Goal: Task Accomplishment & Management: Use online tool/utility

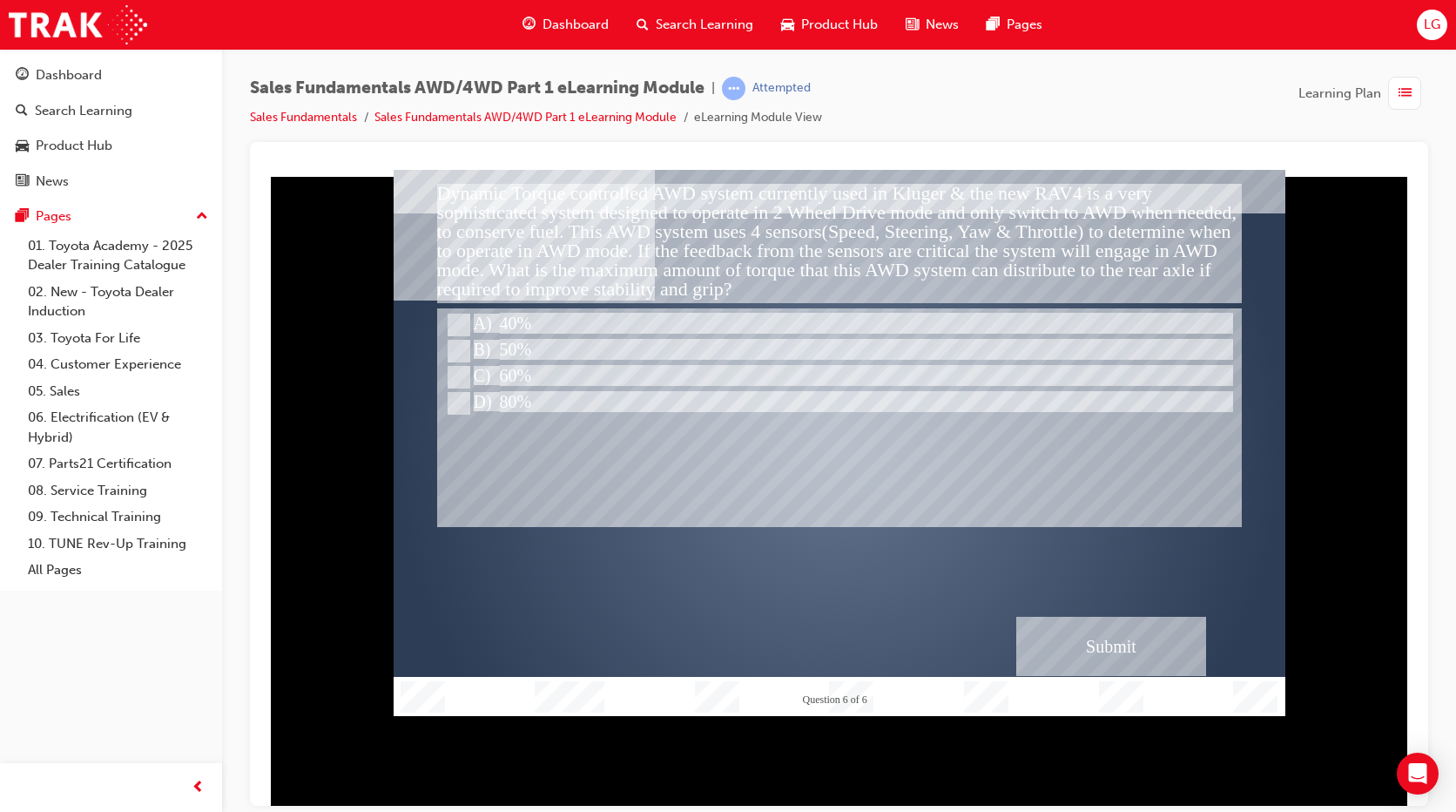
click at [569, 421] on div at bounding box center [839, 416] width 804 height 219
click at [880, 458] on div at bounding box center [839, 416] width 804 height 219
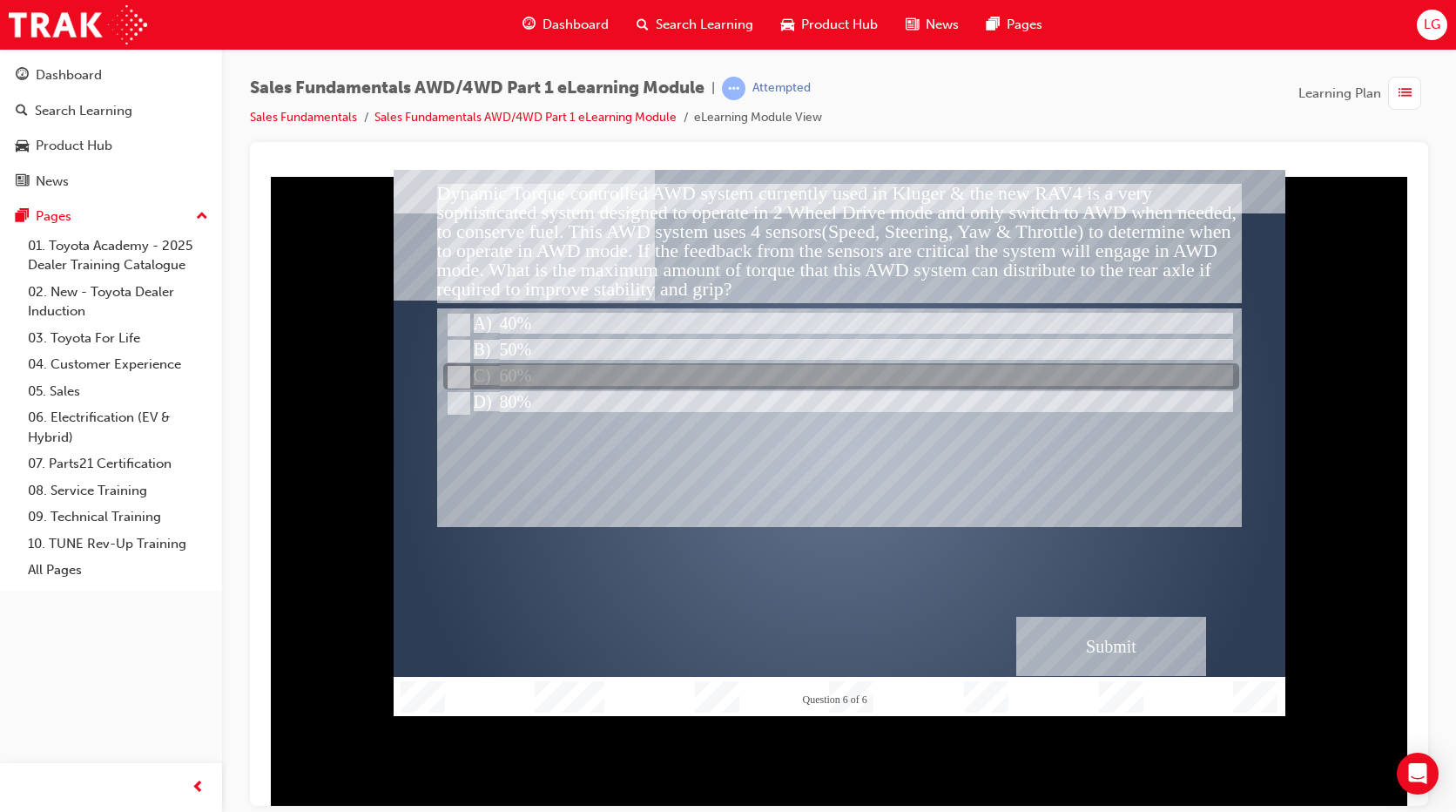
click at [547, 379] on div at bounding box center [841, 376] width 796 height 26
radio input "true"
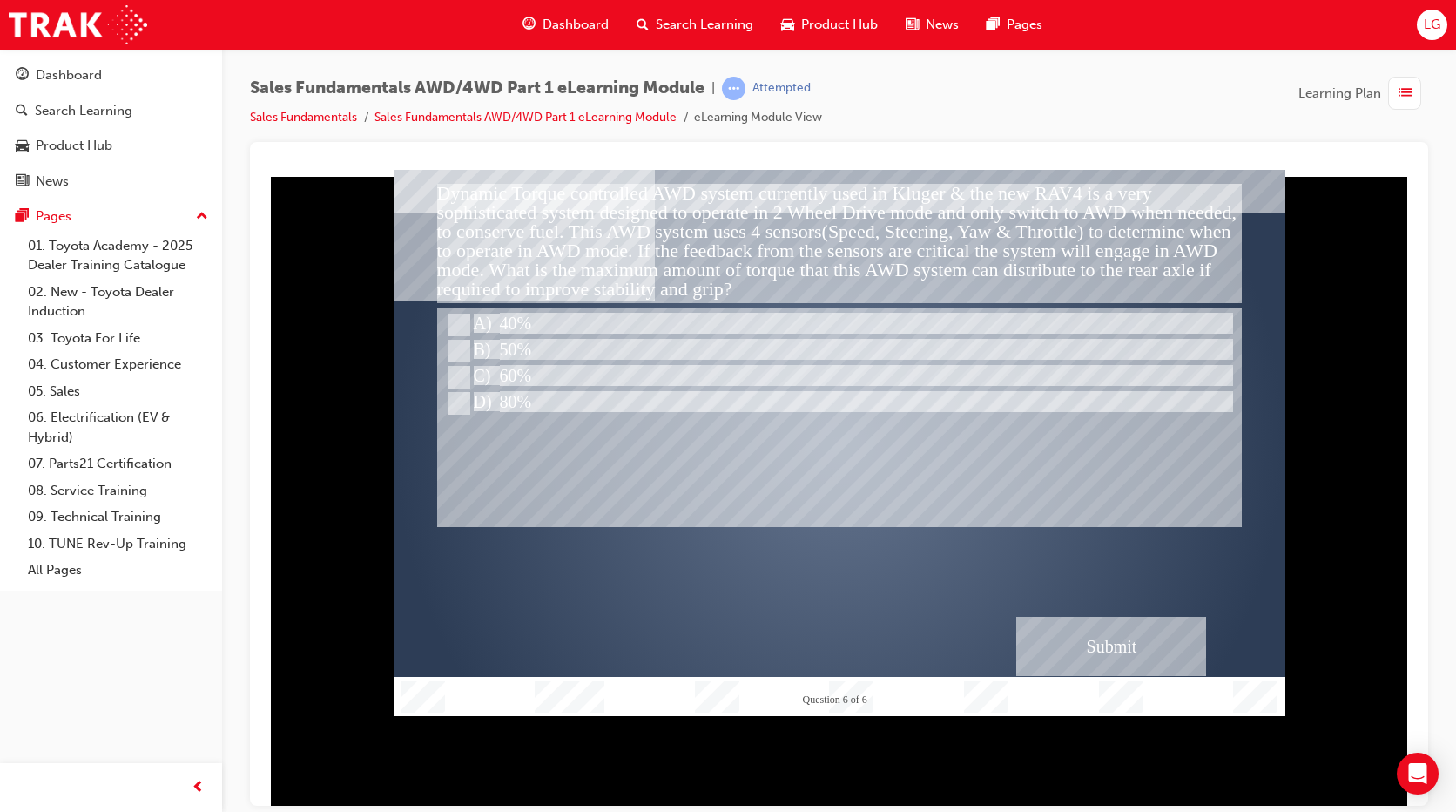
click at [1140, 668] on div "Submit" at bounding box center [1111, 645] width 190 height 59
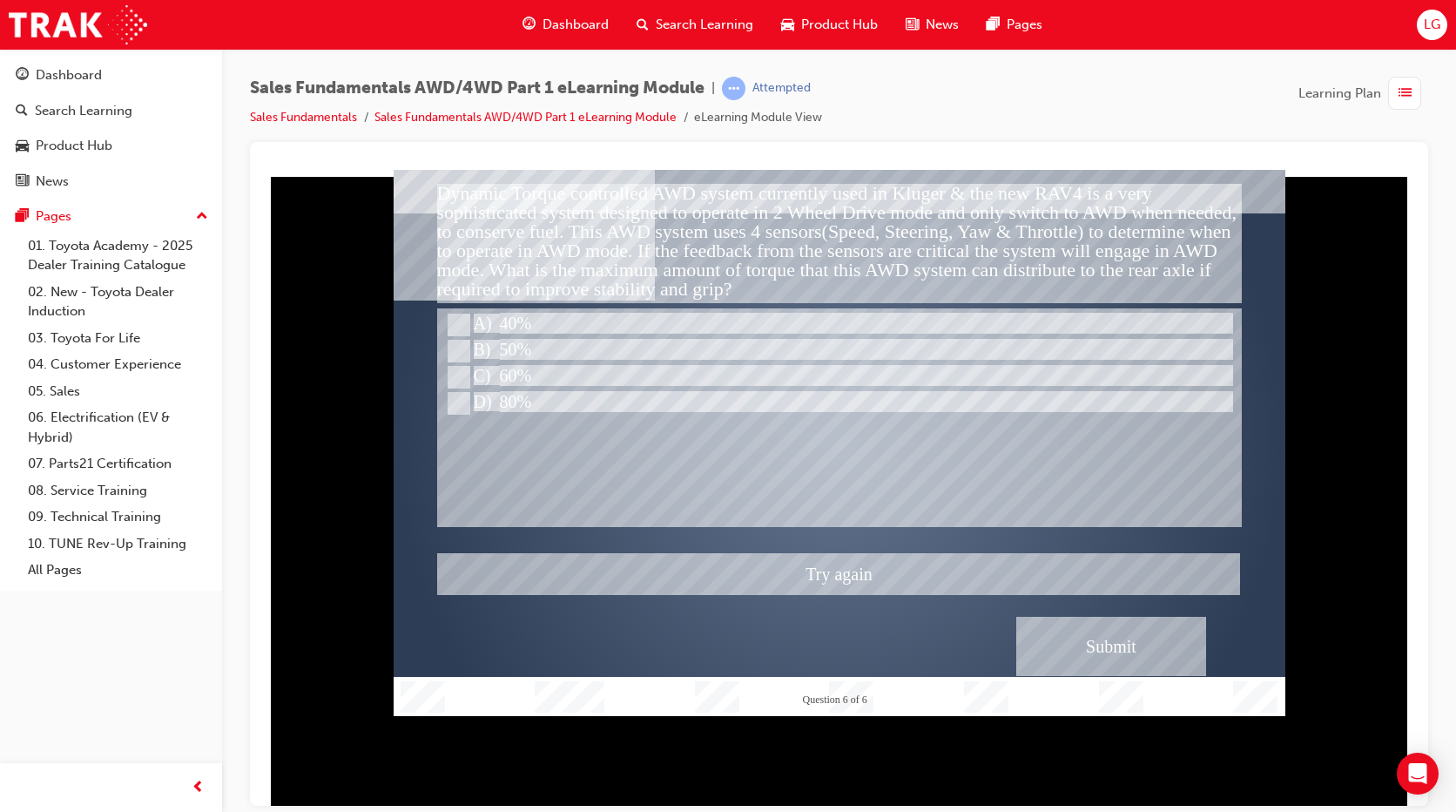
click at [608, 396] on div at bounding box center [839, 441] width 892 height 546
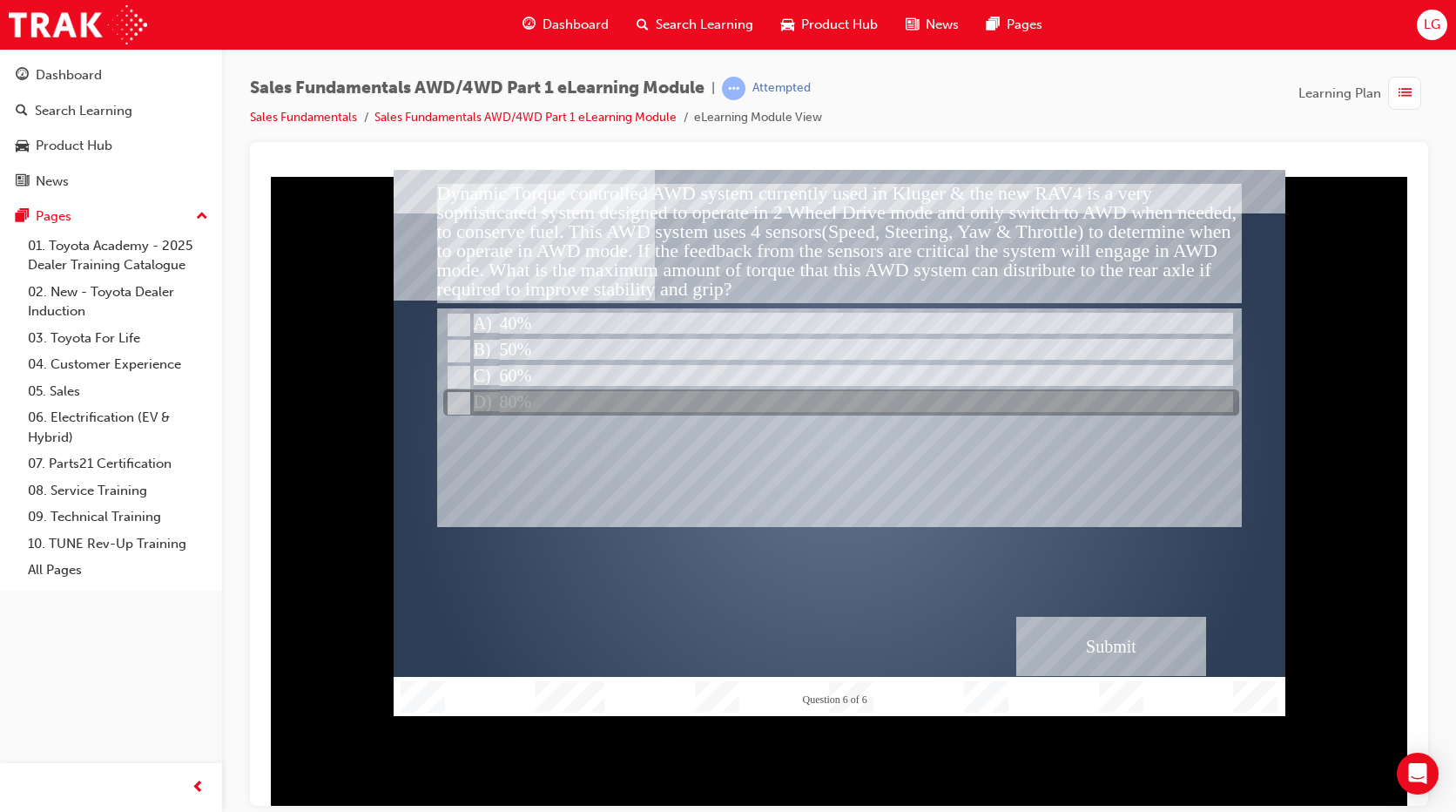
click at [462, 395] on input "80%" at bounding box center [457, 404] width 19 height 19
radio input "true"
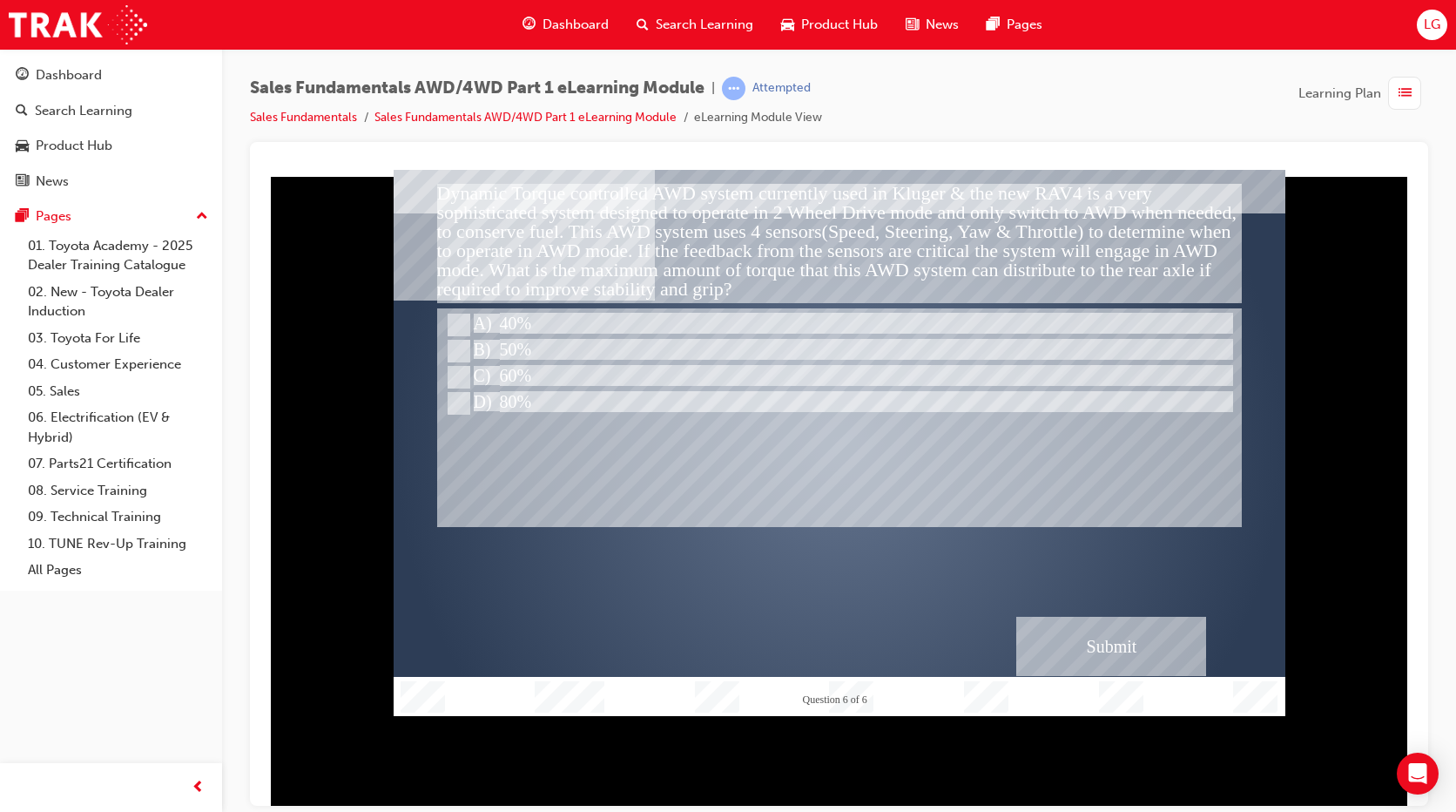
click at [1077, 647] on div "Submit" at bounding box center [1111, 645] width 190 height 59
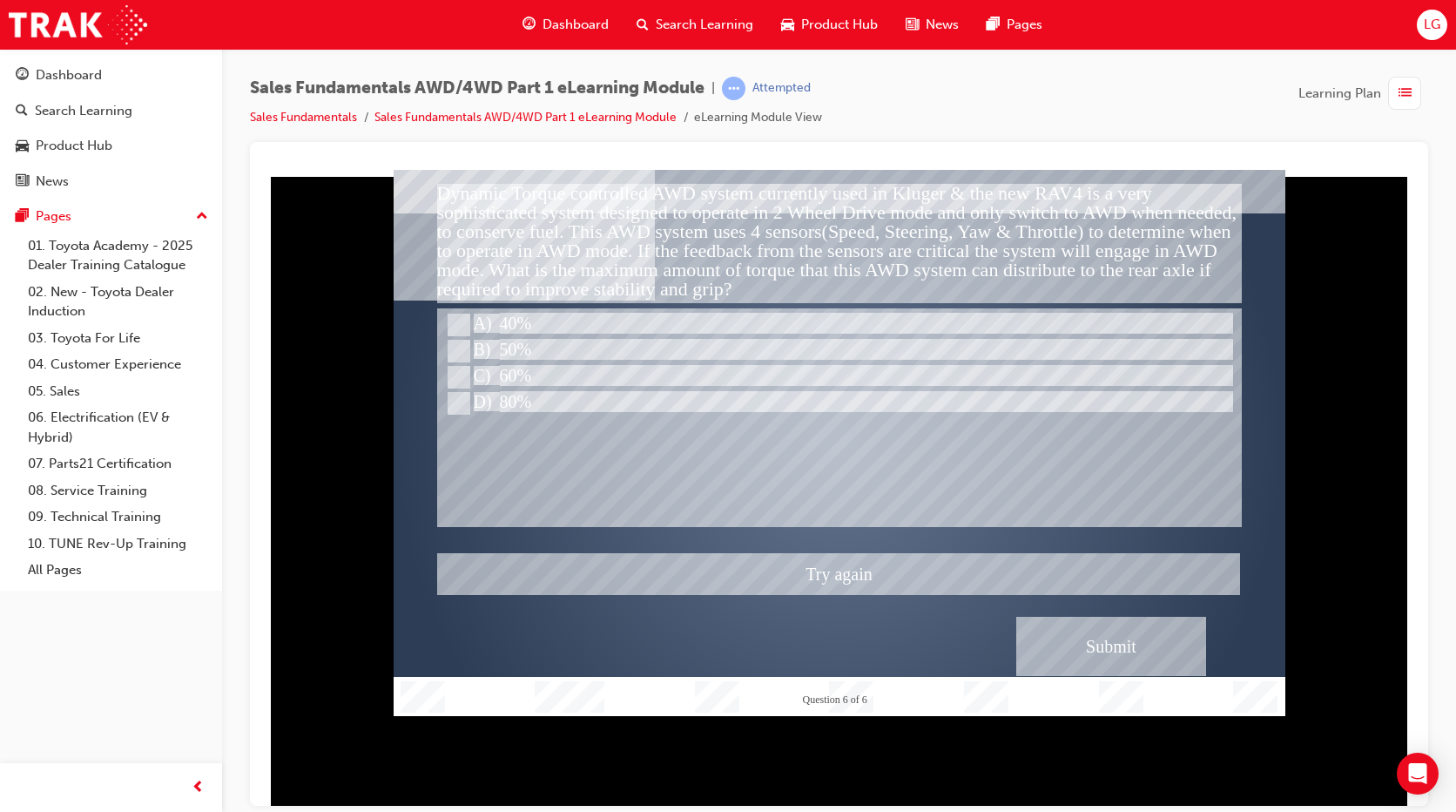
click at [467, 348] on div at bounding box center [839, 441] width 892 height 546
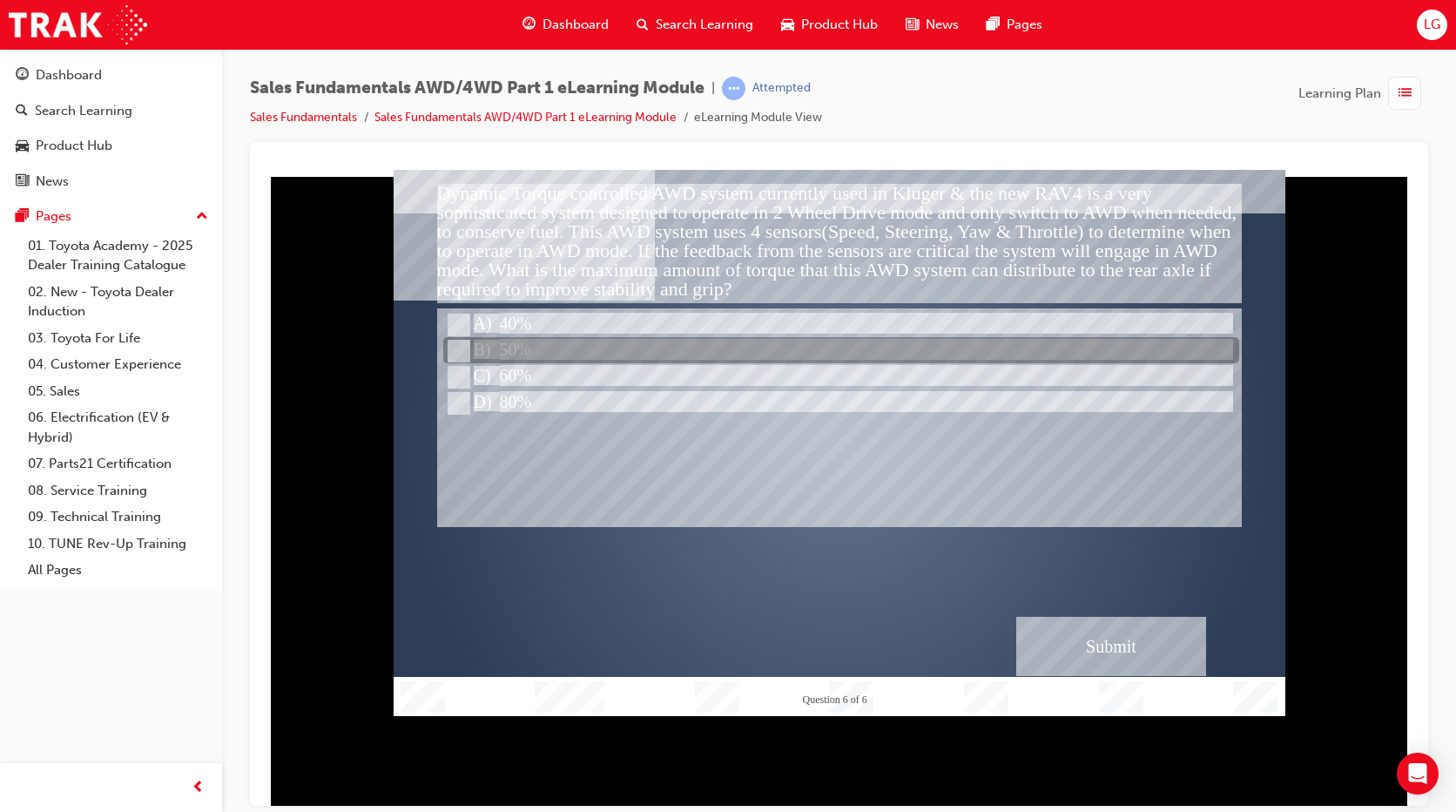
click at [464, 348] on input "50%" at bounding box center [457, 351] width 19 height 19
radio input "true"
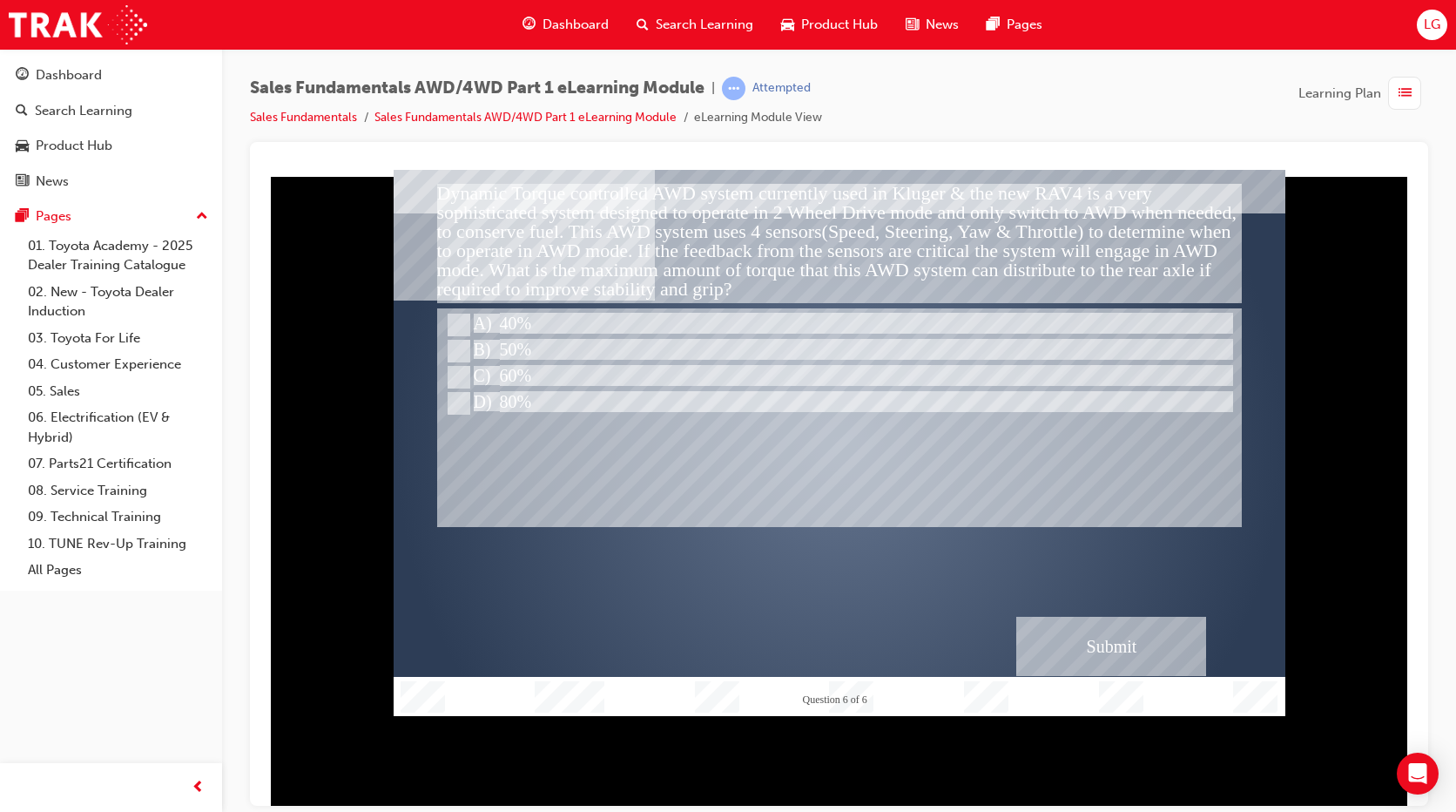
click at [1070, 654] on div "Submit" at bounding box center [1111, 645] width 190 height 59
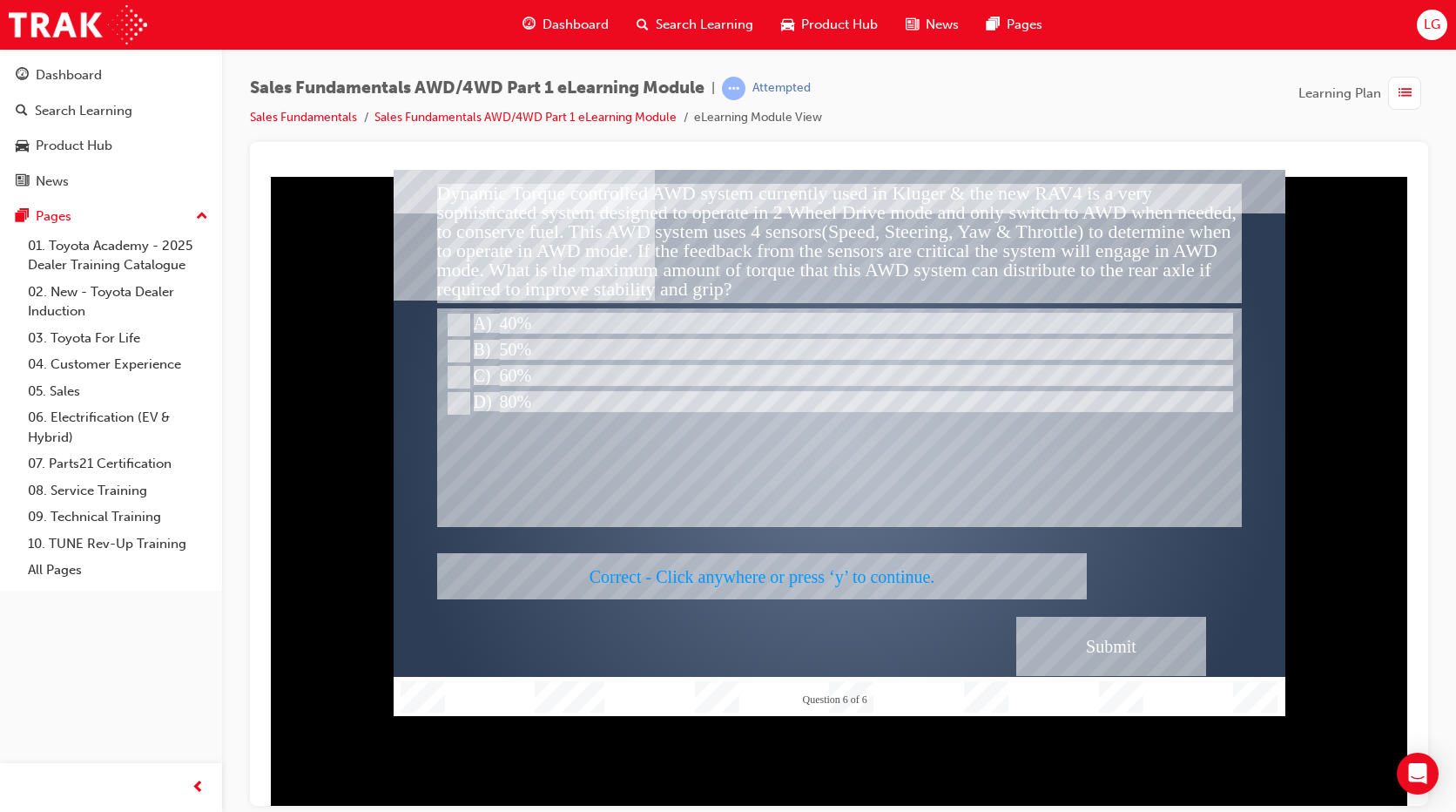
click at [1086, 640] on div at bounding box center [839, 441] width 892 height 546
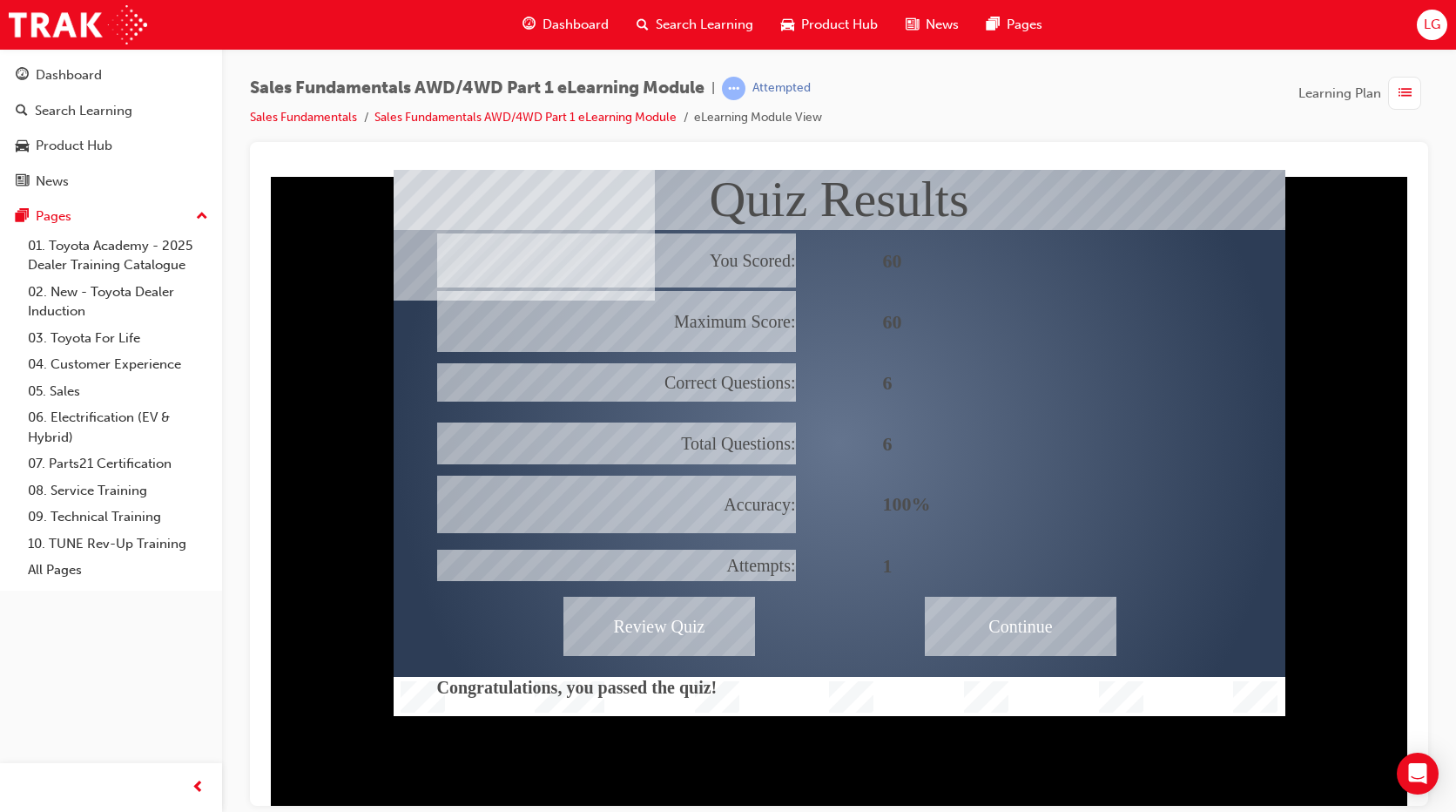
click at [1061, 612] on div "Continue" at bounding box center [1020, 624] width 192 height 59
